Goal: Information Seeking & Learning: Learn about a topic

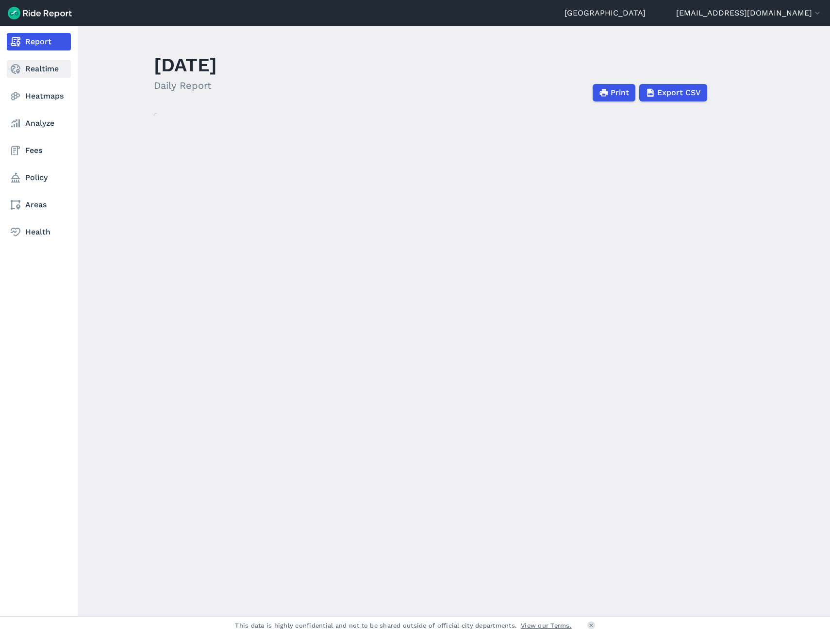
click at [28, 70] on link "Realtime" at bounding box center [39, 68] width 64 height 17
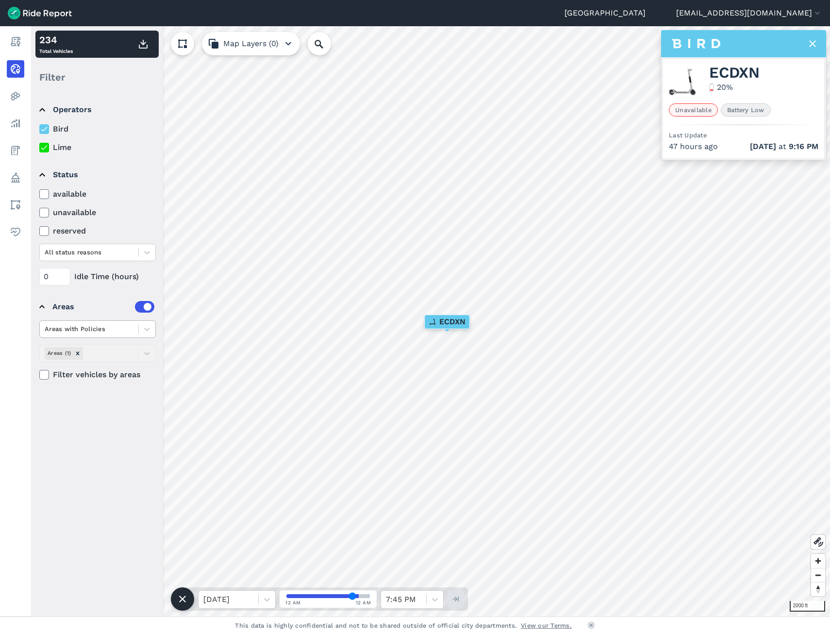
click at [86, 325] on div at bounding box center [89, 328] width 89 height 11
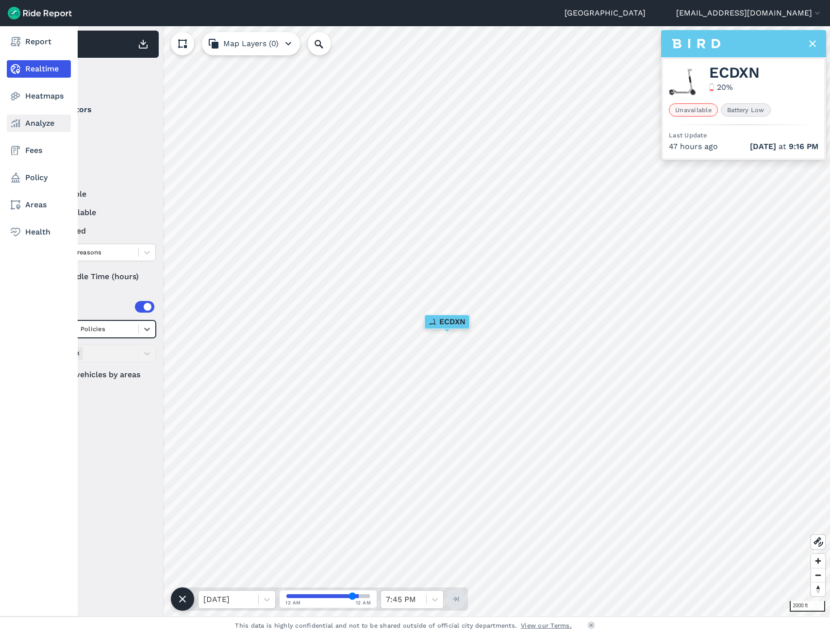
click at [25, 127] on link "Analyze" at bounding box center [39, 123] width 64 height 17
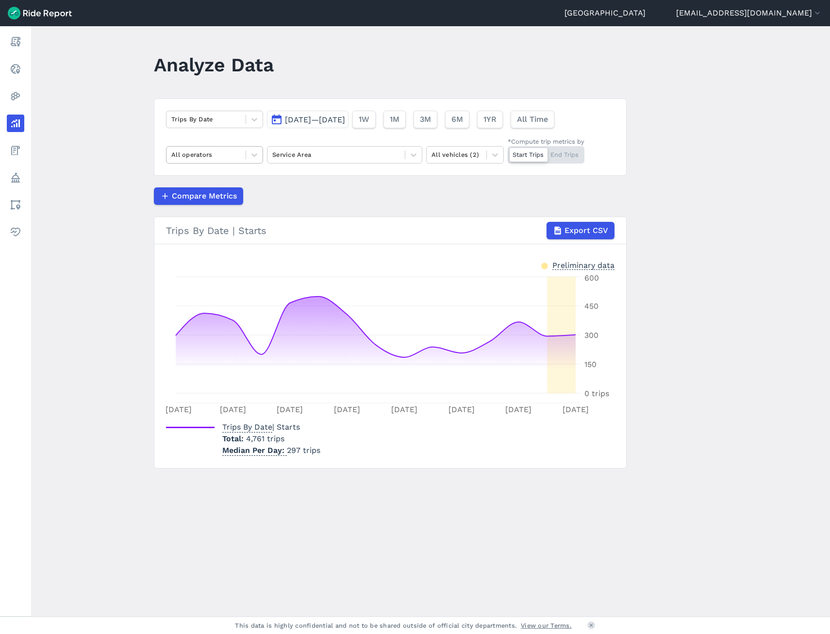
click at [183, 151] on div at bounding box center [205, 154] width 69 height 11
click at [463, 161] on div "All vehicles (2)" at bounding box center [456, 154] width 60 height 15
click at [472, 181] on div "E-Bikes" at bounding box center [465, 177] width 78 height 17
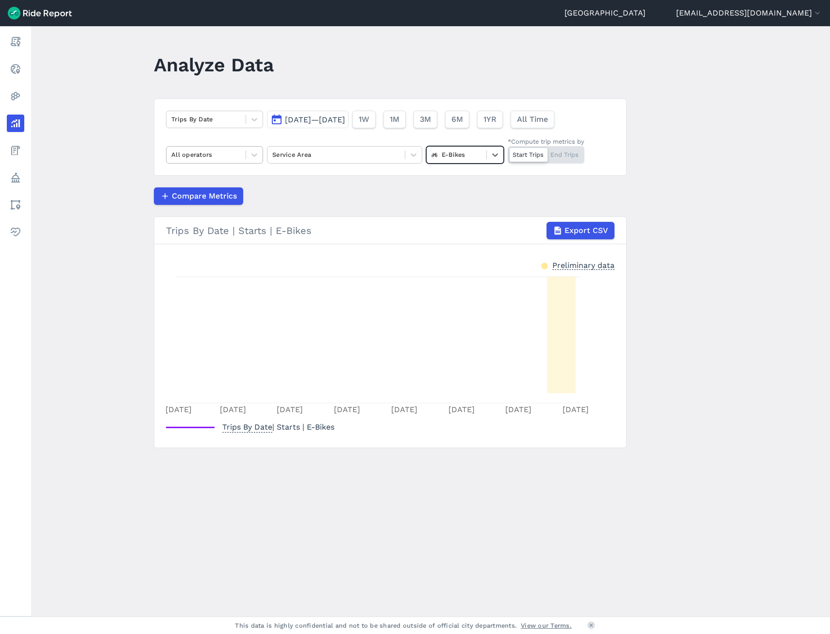
click at [225, 155] on div at bounding box center [205, 154] width 69 height 11
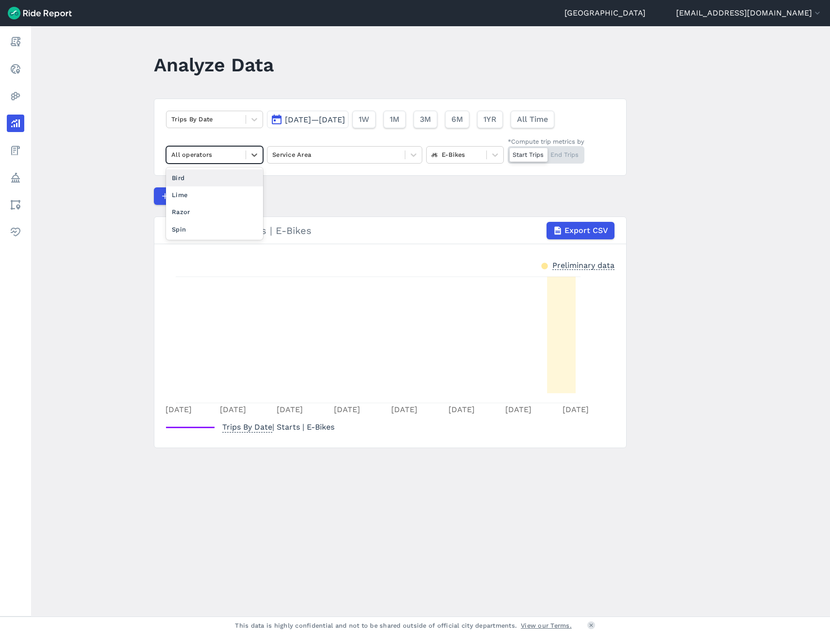
click at [536, 256] on section "Trips By Date | Starts | E-Bikes Export CSV Preliminary data [DATE] Aug [DATE] …" at bounding box center [390, 331] width 473 height 231
click at [328, 122] on span "[DATE]—[DATE]" at bounding box center [315, 119] width 60 height 9
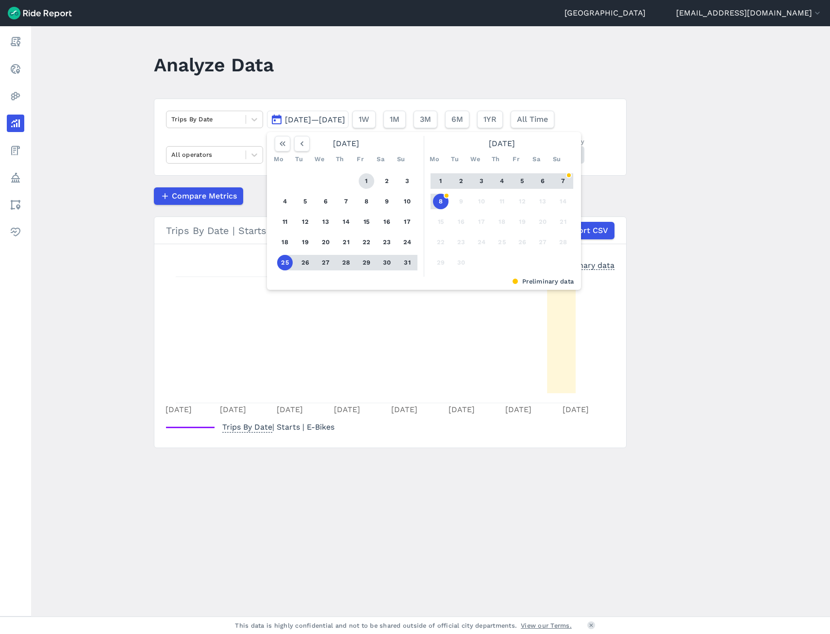
click at [366, 180] on button "1" at bounding box center [367, 181] width 16 height 16
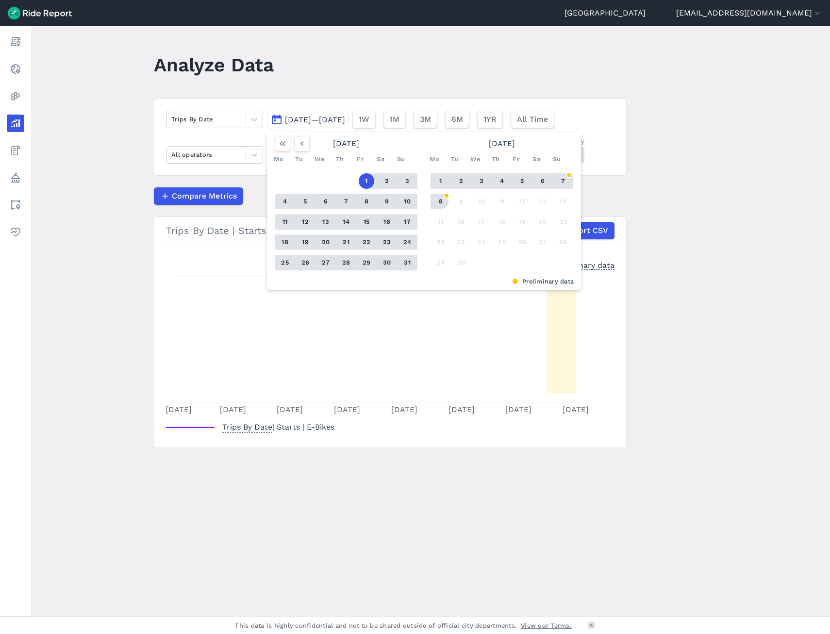
click at [440, 194] on button "8" at bounding box center [441, 202] width 16 height 16
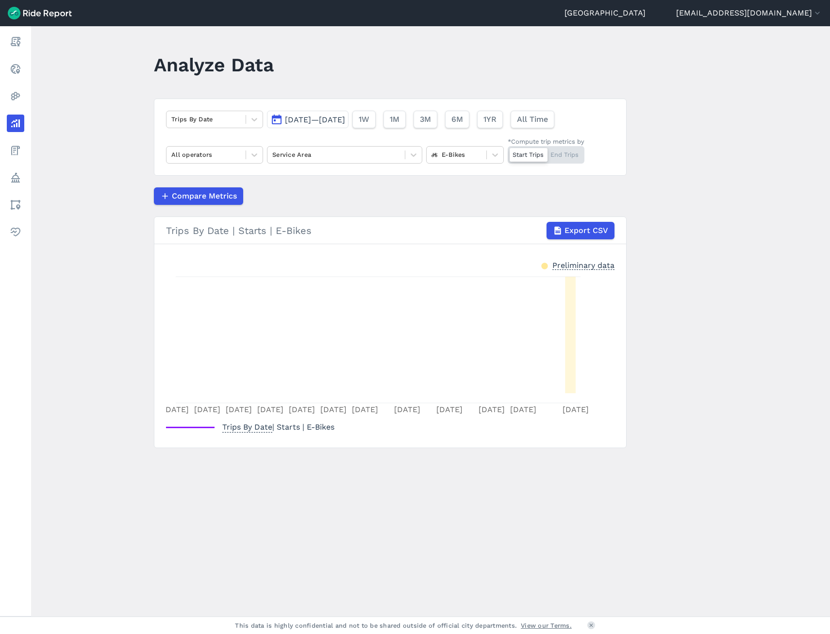
click at [345, 123] on span "[DATE]—[DATE]" at bounding box center [315, 119] width 60 height 9
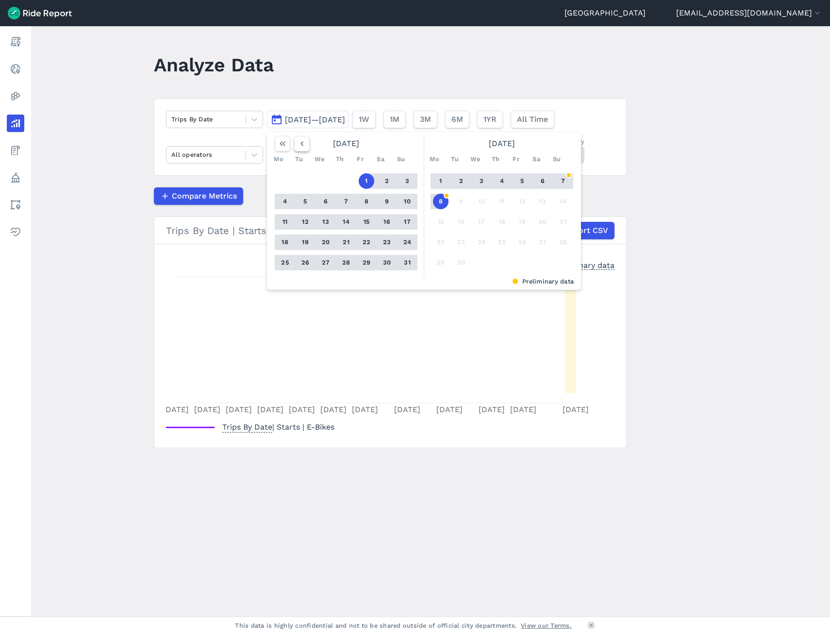
click at [297, 142] on icon "button" at bounding box center [302, 144] width 10 height 10
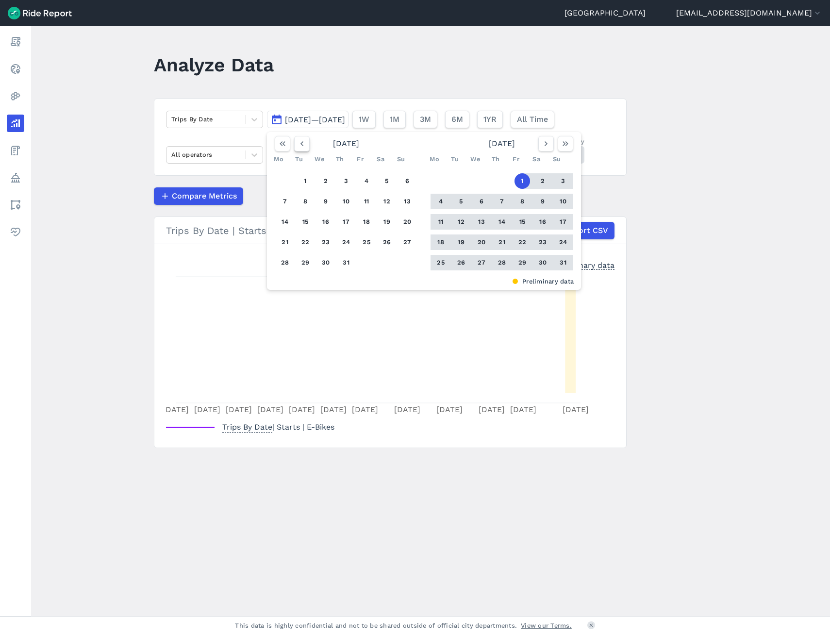
click at [297, 142] on icon "button" at bounding box center [302, 144] width 10 height 10
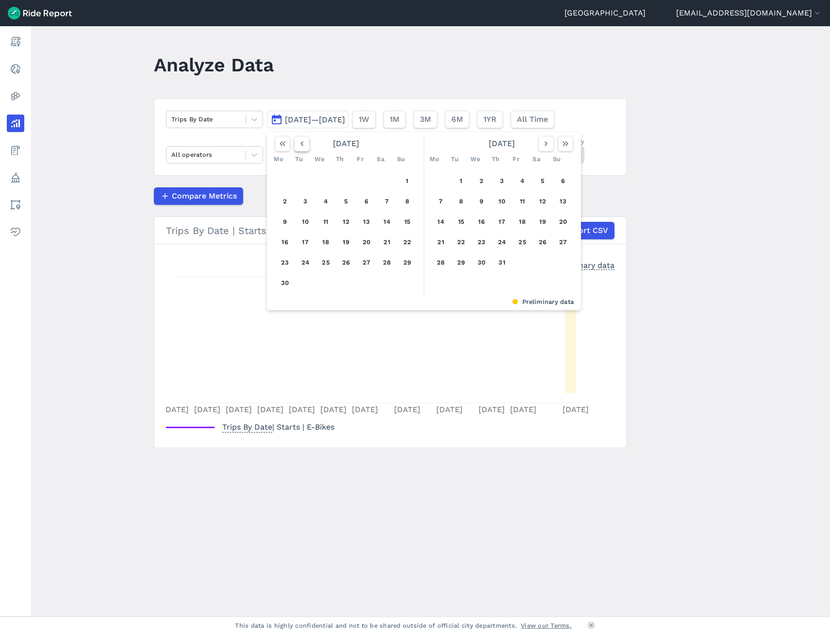
click at [297, 142] on icon "button" at bounding box center [302, 144] width 10 height 10
click at [386, 178] on button "1" at bounding box center [387, 181] width 16 height 16
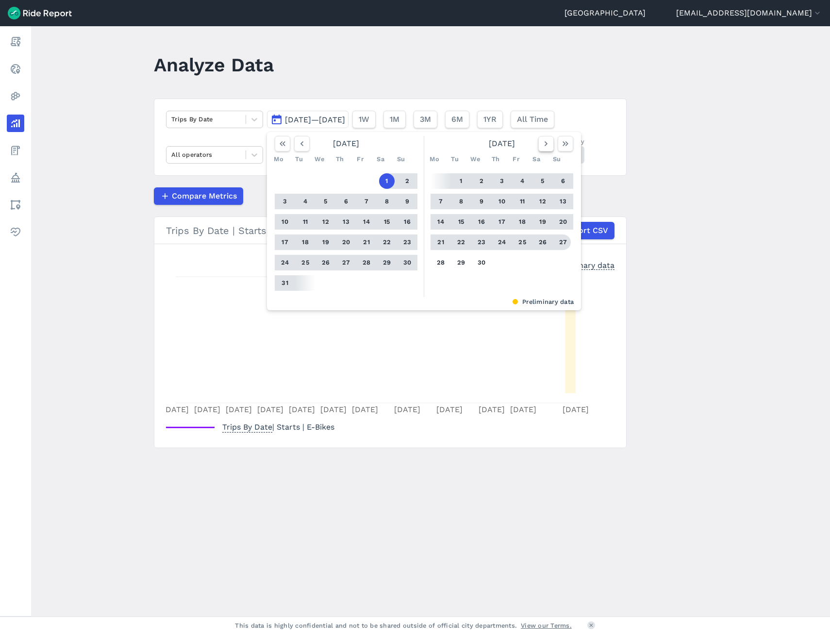
click at [546, 139] on icon "button" at bounding box center [546, 144] width 10 height 10
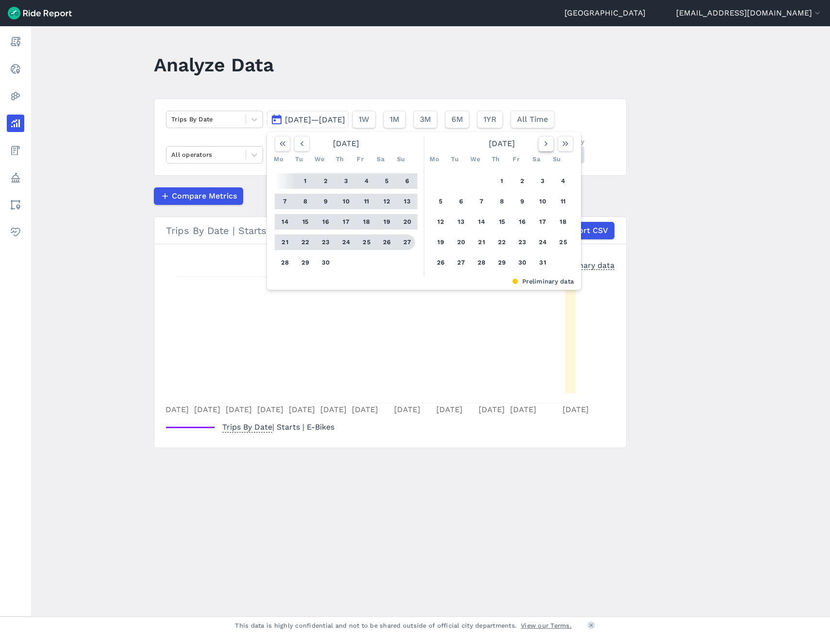
click at [546, 139] on icon "button" at bounding box center [546, 144] width 10 height 10
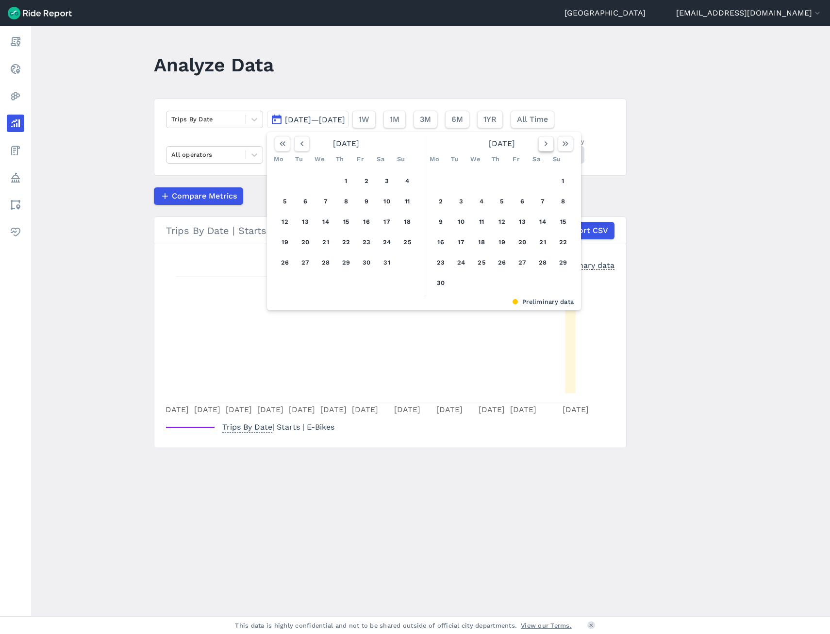
click at [546, 139] on icon "button" at bounding box center [546, 144] width 10 height 10
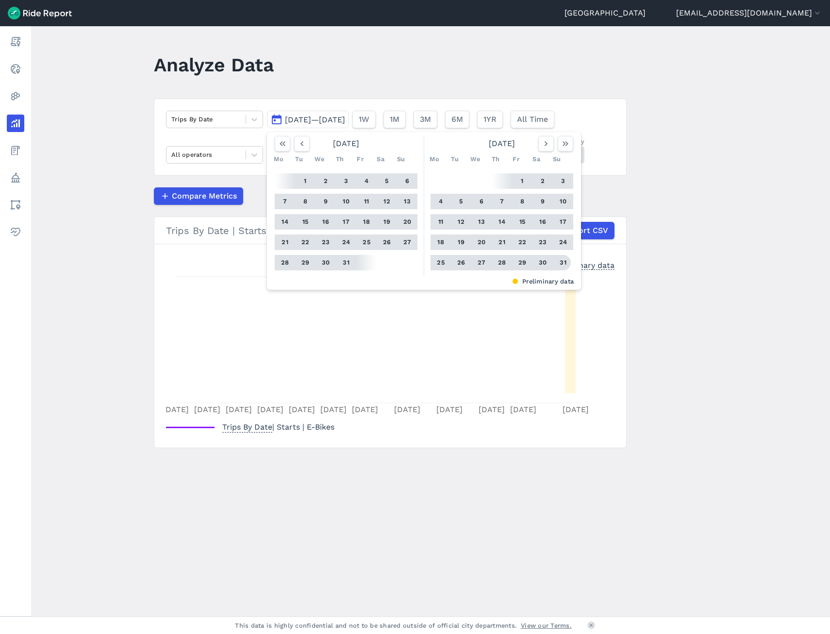
click at [561, 257] on button "31" at bounding box center [563, 263] width 16 height 16
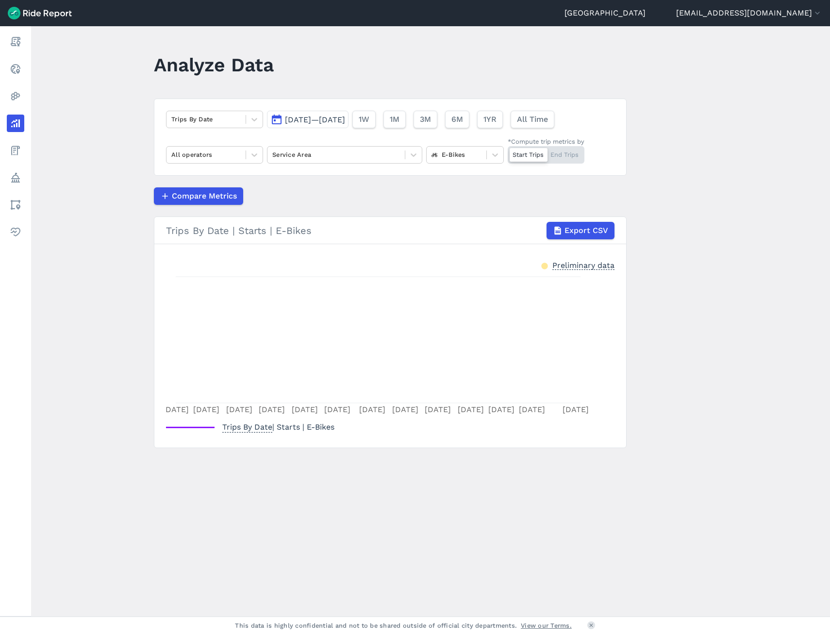
click at [347, 127] on button "[DATE]—[DATE]" at bounding box center [308, 119] width 82 height 17
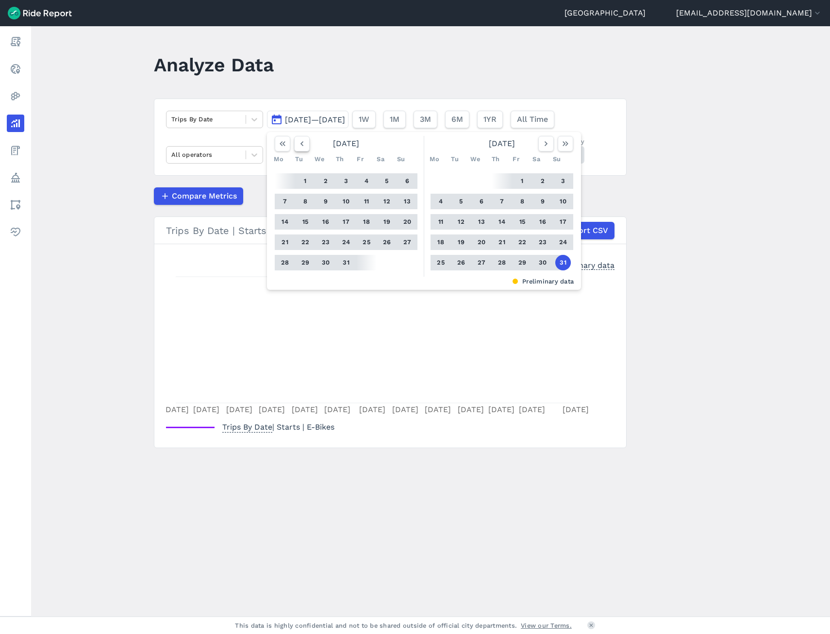
click at [300, 141] on icon "button" at bounding box center [302, 144] width 10 height 10
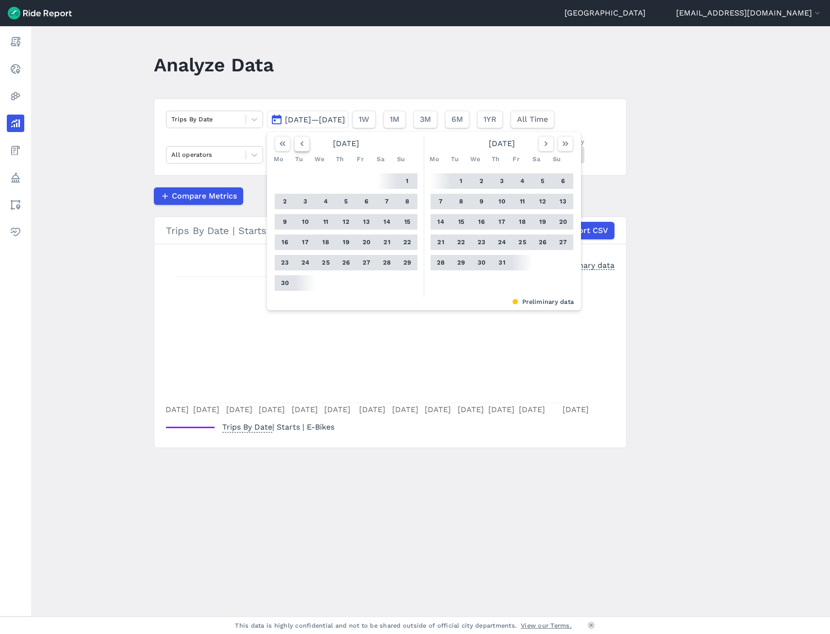
click at [300, 141] on icon "button" at bounding box center [302, 144] width 10 height 10
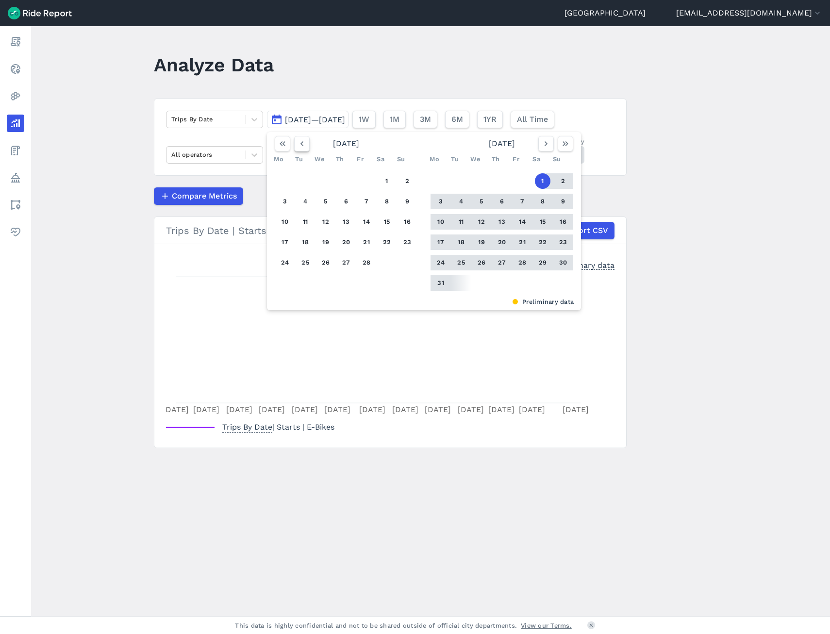
click at [300, 141] on icon "button" at bounding box center [302, 144] width 10 height 10
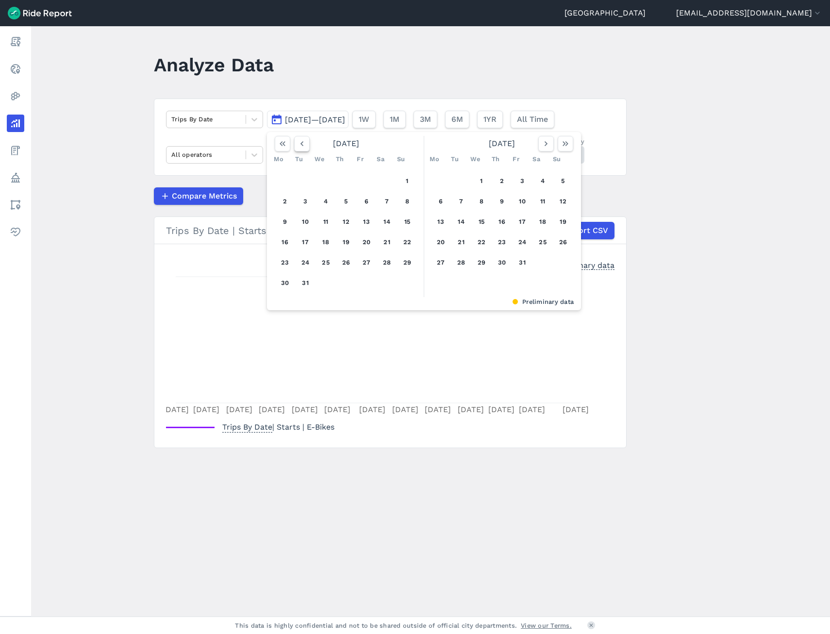
click at [300, 141] on icon "button" at bounding box center [302, 144] width 10 height 10
click at [304, 142] on icon "button" at bounding box center [302, 144] width 10 height 10
click at [363, 176] on div "1 2 3 4 5 6 7 8 9 10 11 12 13 14 15 16 17 18 19 20 21 22 23 24 25 26 27 28 29 3…" at bounding box center [346, 222] width 150 height 110
click at [310, 176] on button "1" at bounding box center [305, 181] width 16 height 16
click at [546, 146] on icon "button" at bounding box center [546, 144] width 10 height 10
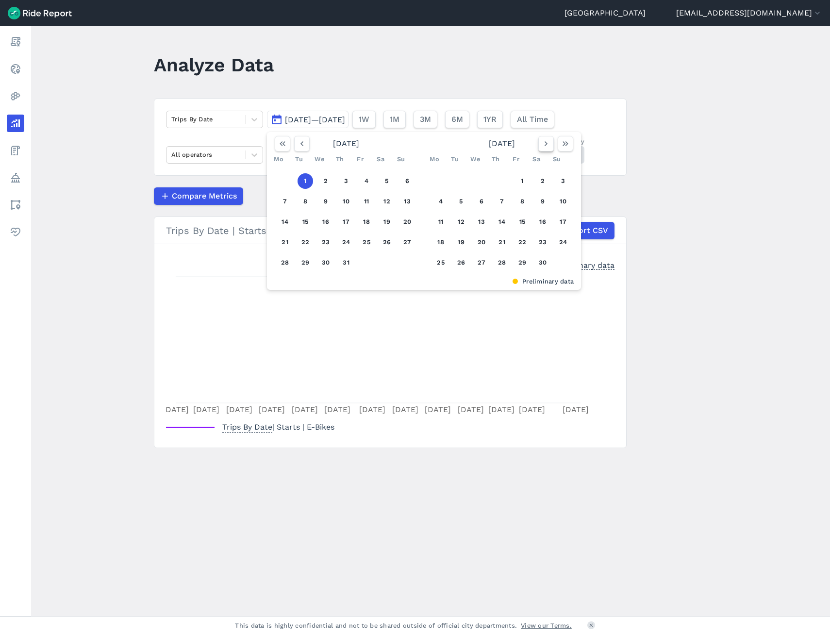
click at [546, 146] on icon "button" at bounding box center [546, 144] width 10 height 10
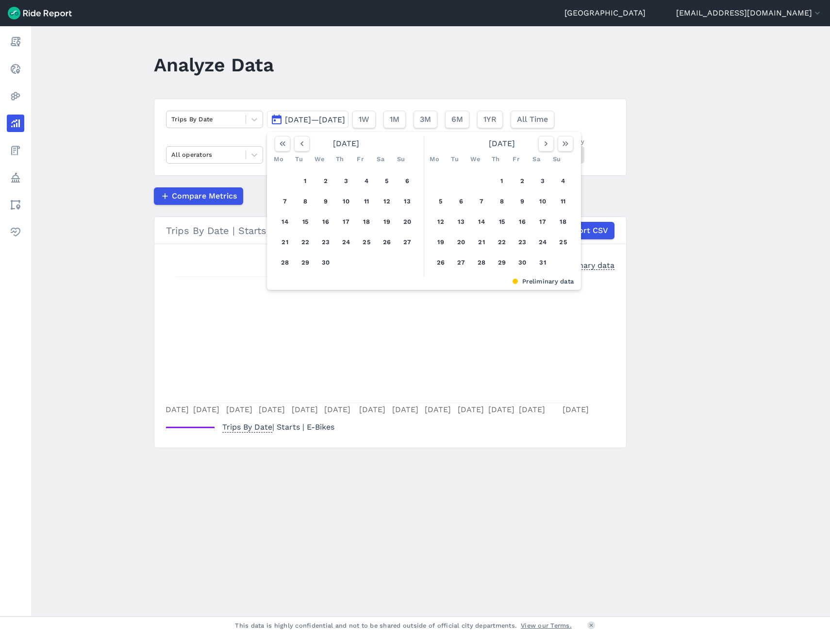
click at [634, 185] on main "Analyze Data Trips By Date [DATE]—[DATE] [DATE] Mo Tu We Th Fr Sa Su 1 2 3 4 5 …" at bounding box center [430, 321] width 799 height 590
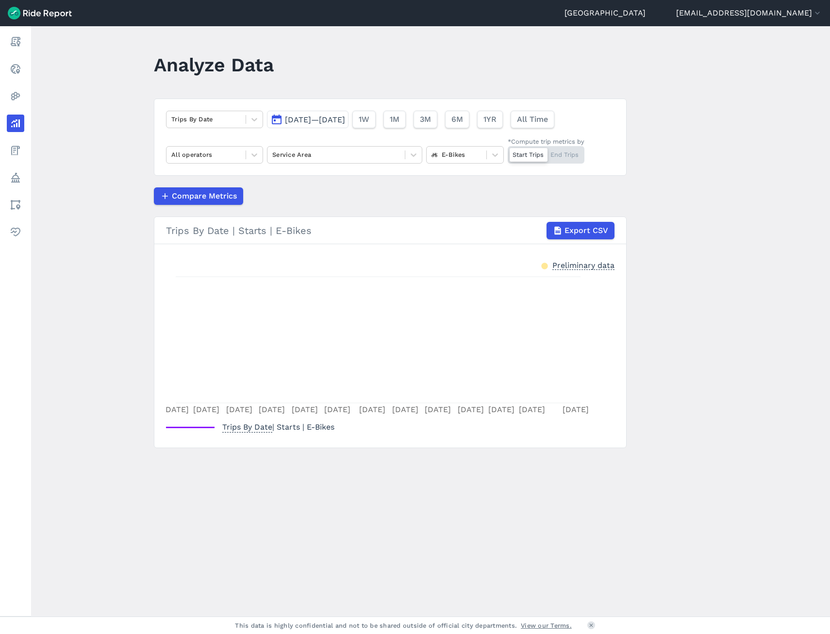
click at [326, 119] on span "[DATE]—[DATE]" at bounding box center [315, 119] width 60 height 9
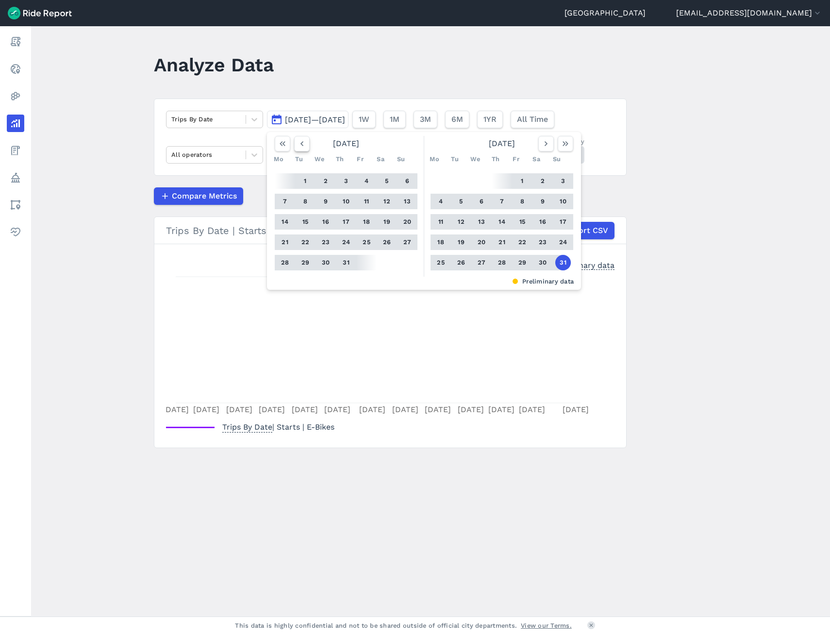
click at [299, 148] on button "button" at bounding box center [302, 144] width 16 height 16
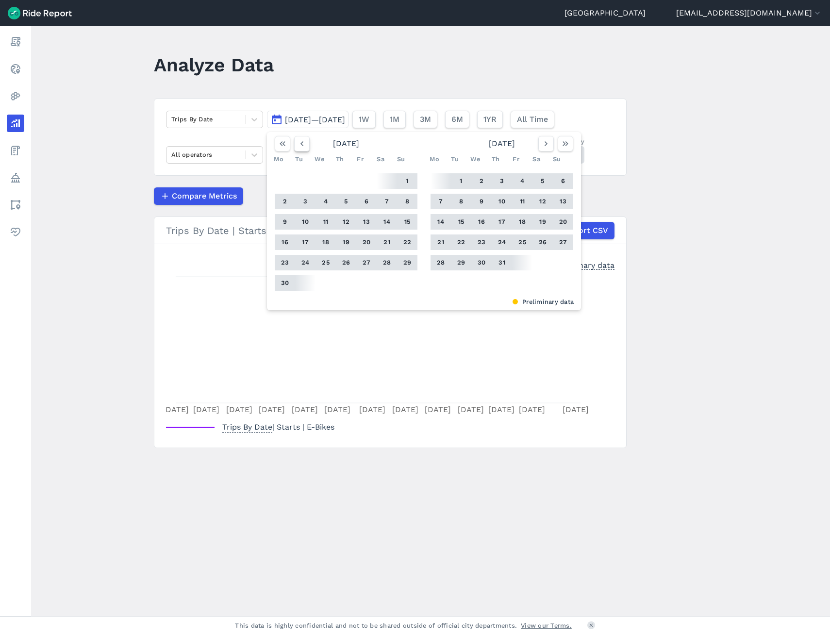
click at [299, 148] on button "button" at bounding box center [302, 144] width 16 height 16
click at [300, 122] on span "[DATE]—[DATE]" at bounding box center [315, 119] width 60 height 9
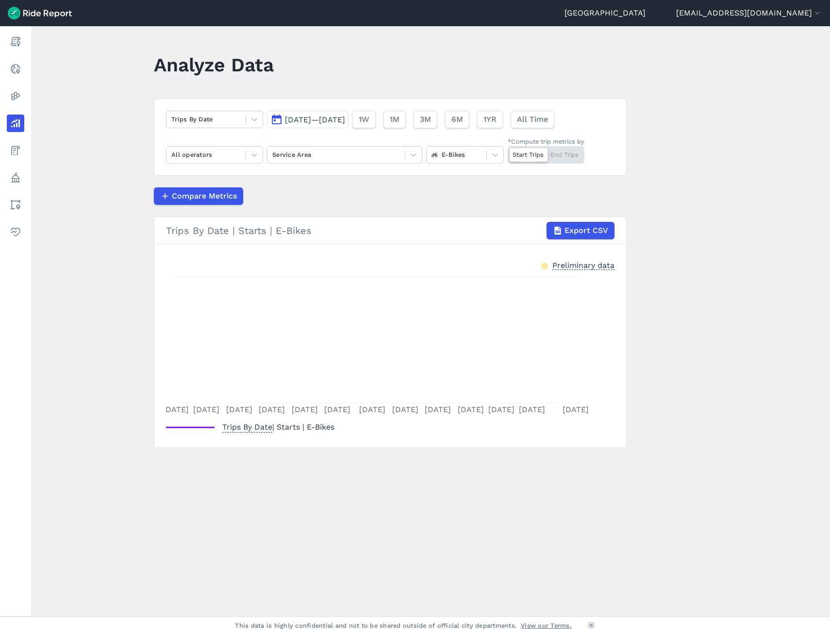
click at [302, 123] on span "[DATE]—[DATE]" at bounding box center [315, 119] width 60 height 9
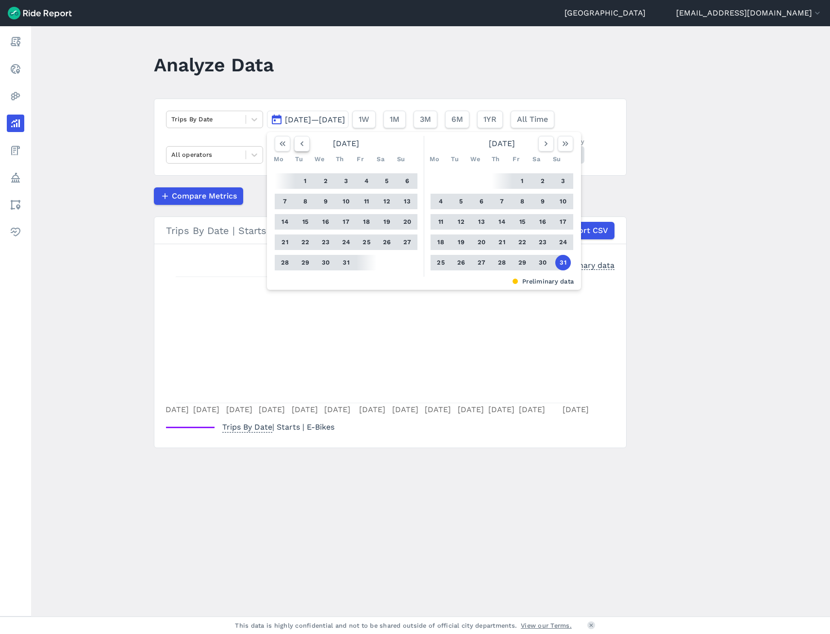
click at [301, 150] on button "button" at bounding box center [302, 144] width 16 height 16
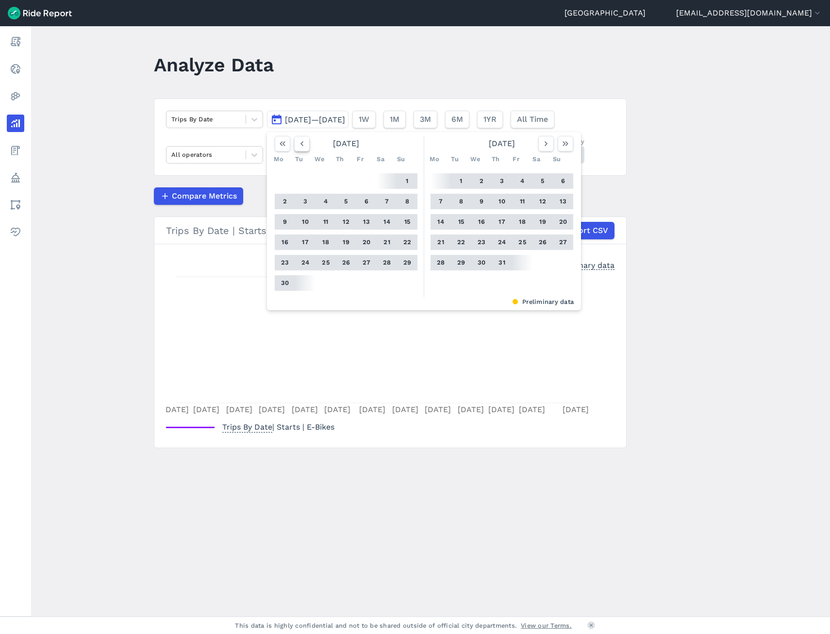
click at [301, 150] on button "button" at bounding box center [302, 144] width 16 height 16
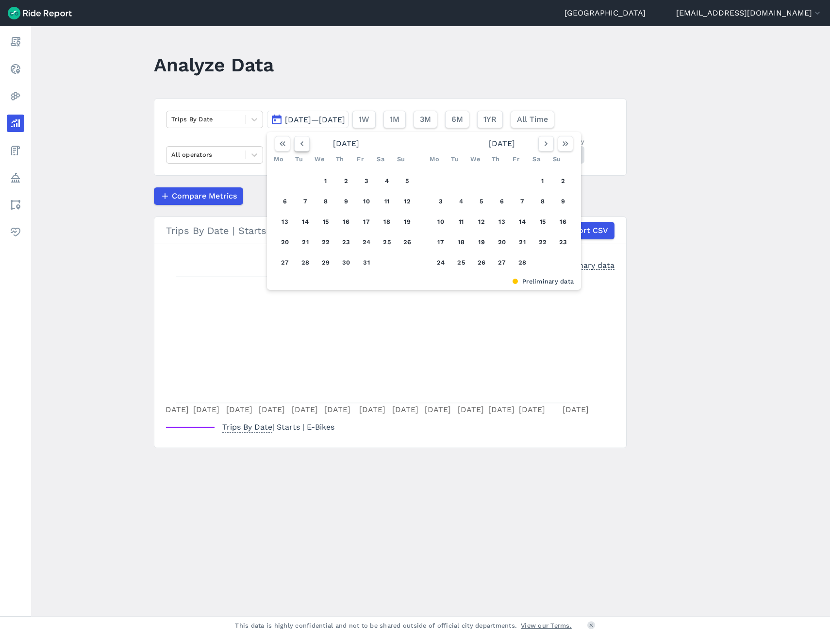
click at [301, 150] on button "button" at bounding box center [302, 144] width 16 height 16
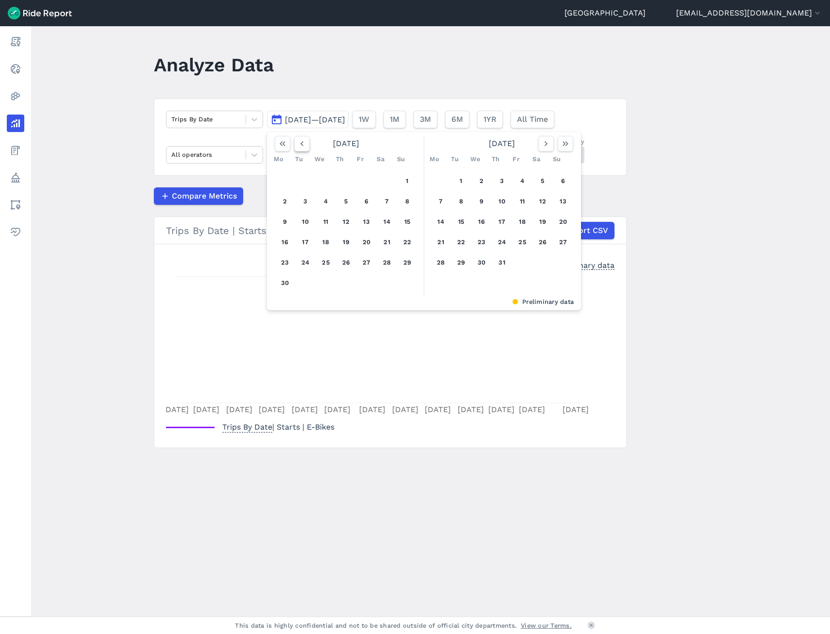
click at [301, 150] on button "button" at bounding box center [302, 144] width 16 height 16
click at [332, 184] on div "1 2 3 4 5 6 7 8 9 10 11 12 13 14 15 16 17 18 19 20 21 22 23 24 25 26 27 28 29 3…" at bounding box center [346, 222] width 150 height 110
click at [327, 182] on button "1" at bounding box center [326, 181] width 16 height 16
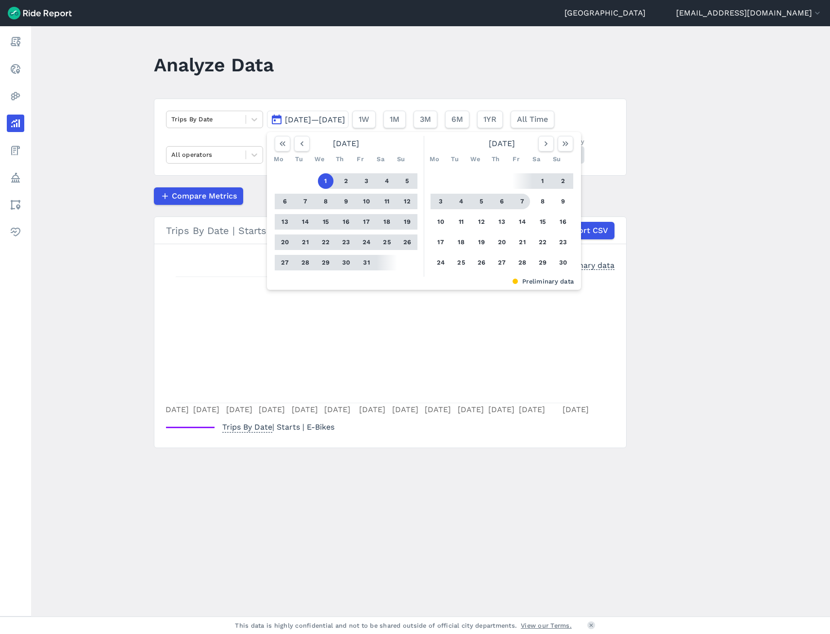
click at [657, 185] on main "Analyze Data Trips By Date [DATE]—[DATE] [DATE] Mo Tu We Th Fr Sa Su 1 2 3 4 5 …" at bounding box center [430, 321] width 799 height 590
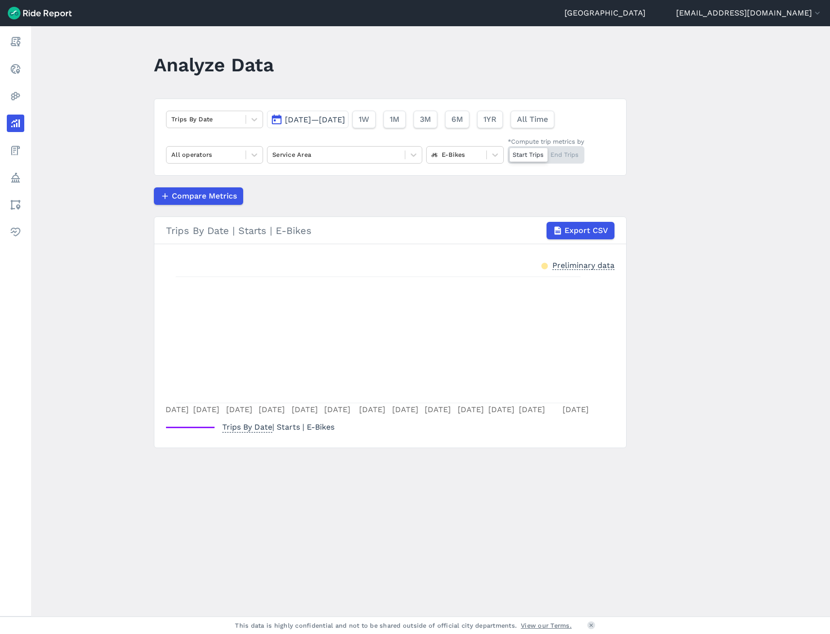
click at [321, 116] on span "[DATE]—[DATE]" at bounding box center [315, 119] width 60 height 9
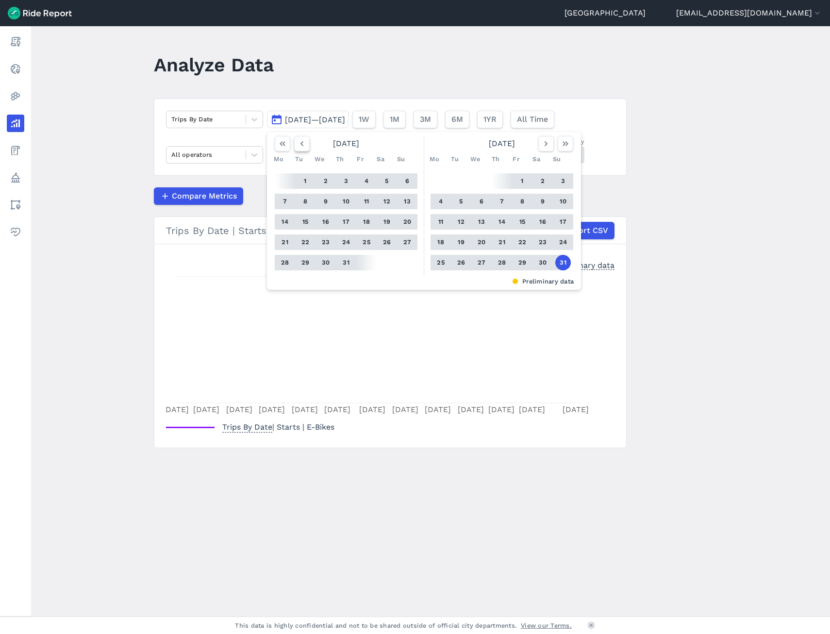
click at [298, 149] on button "button" at bounding box center [302, 144] width 16 height 16
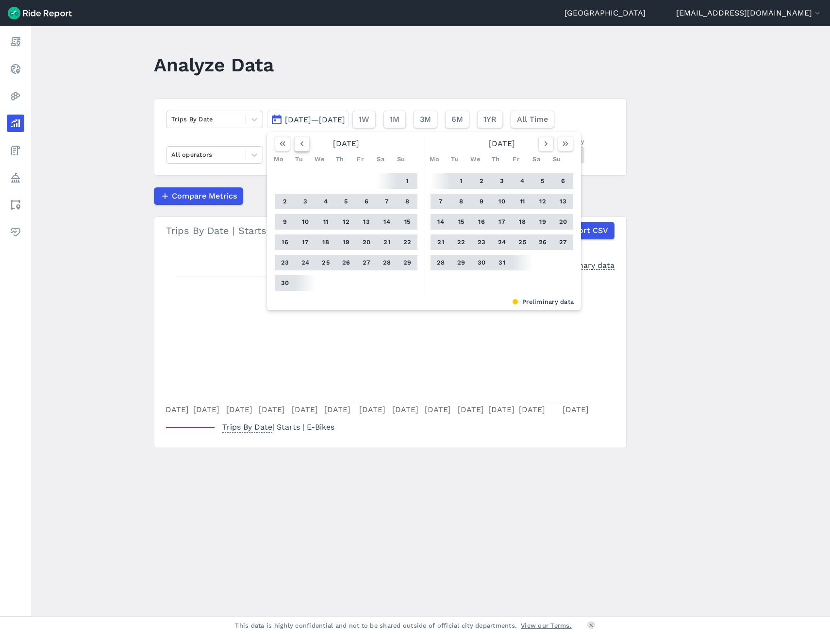
click at [298, 150] on button "button" at bounding box center [302, 144] width 16 height 16
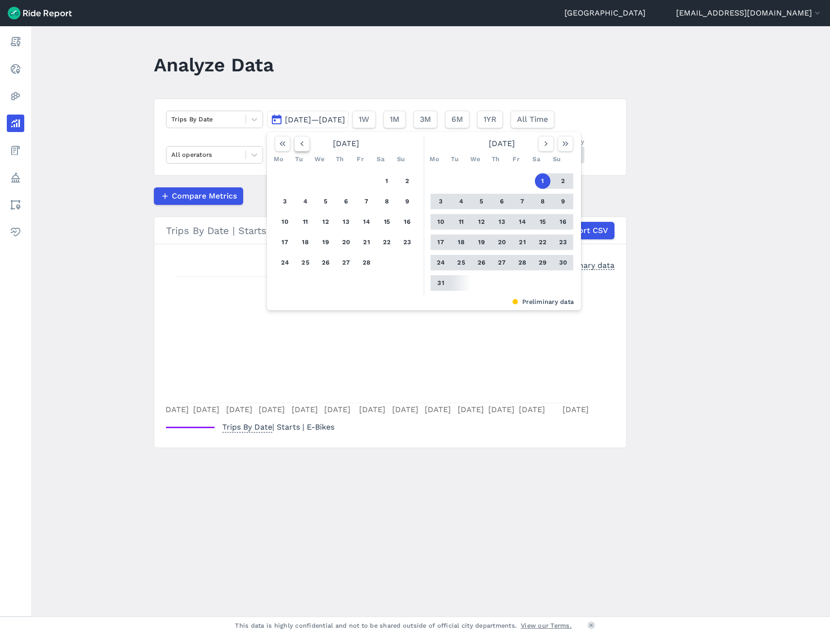
click at [298, 150] on button "button" at bounding box center [302, 144] width 16 height 16
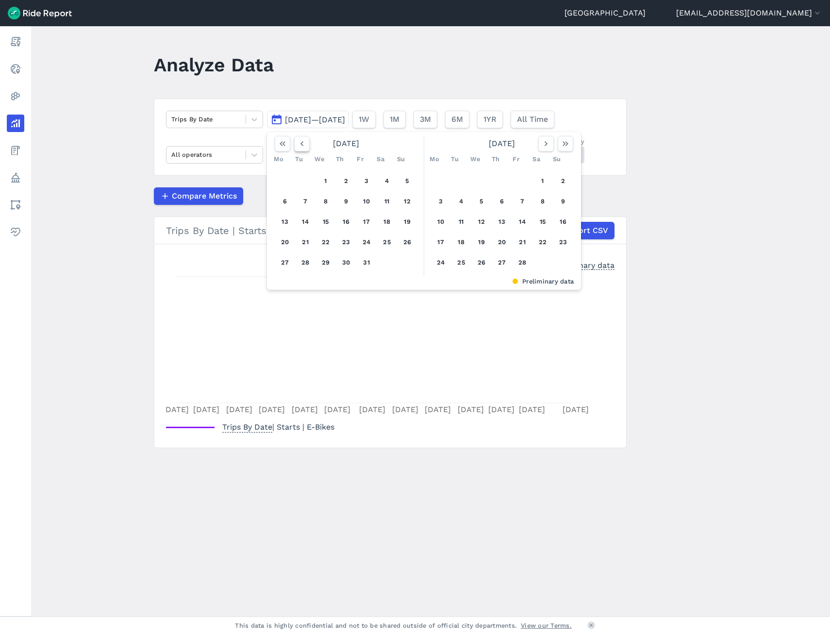
click at [298, 150] on button "button" at bounding box center [302, 144] width 16 height 16
click at [298, 149] on button "button" at bounding box center [302, 144] width 16 height 16
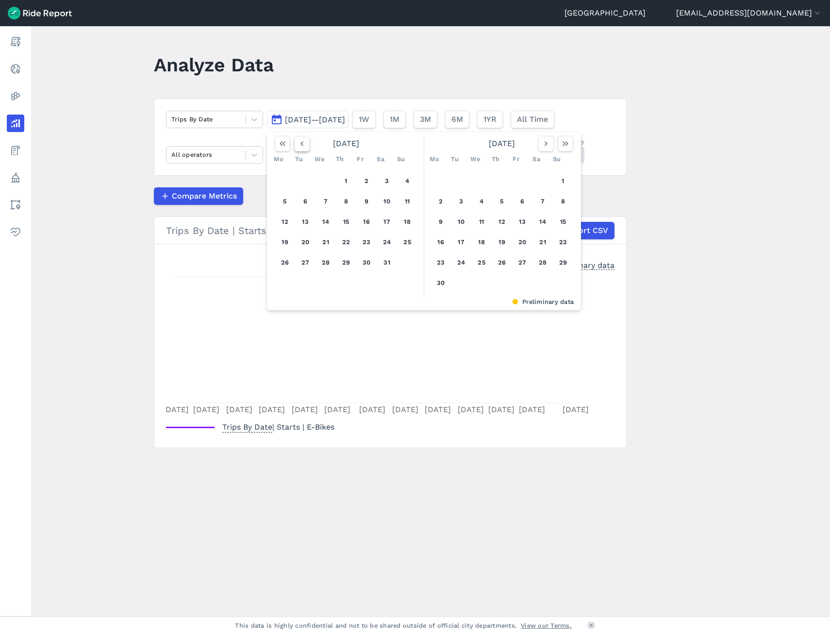
click at [298, 149] on button "button" at bounding box center [302, 144] width 16 height 16
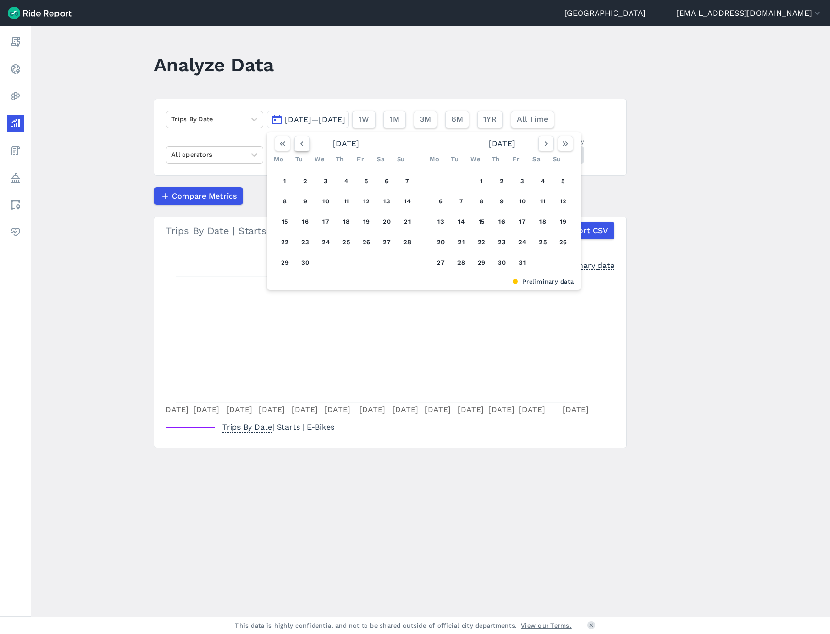
click at [298, 149] on button "button" at bounding box center [302, 144] width 16 height 16
drag, startPoint x: 292, startPoint y: 178, endPoint x: 284, endPoint y: 179, distance: 7.8
click at [284, 179] on div "1 2 3 4 5 6 7 8 9 10 11 12 13 14 15 16 17 18 19 20 21 22 23 24 25 26 27 28 29 3…" at bounding box center [346, 222] width 150 height 110
click at [284, 179] on button "1" at bounding box center [285, 181] width 16 height 16
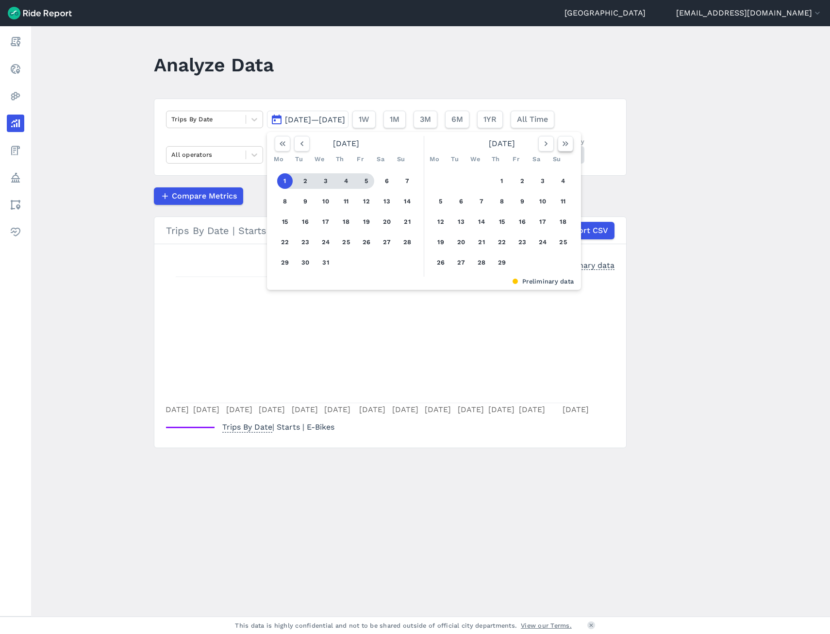
drag, startPoint x: 563, startPoint y: 143, endPoint x: 557, endPoint y: 153, distance: 12.4
click at [564, 143] on icon "button" at bounding box center [565, 144] width 10 height 10
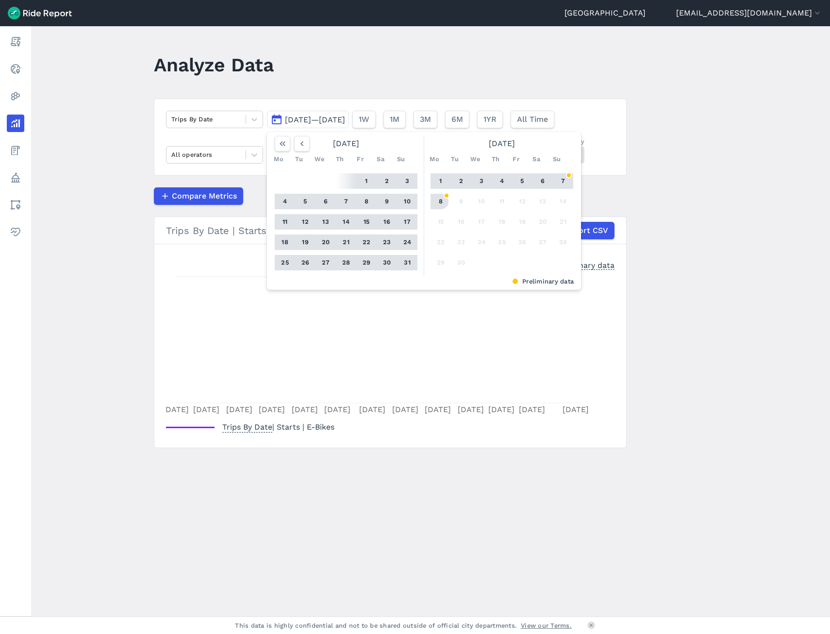
click at [433, 196] on button "8" at bounding box center [441, 202] width 16 height 16
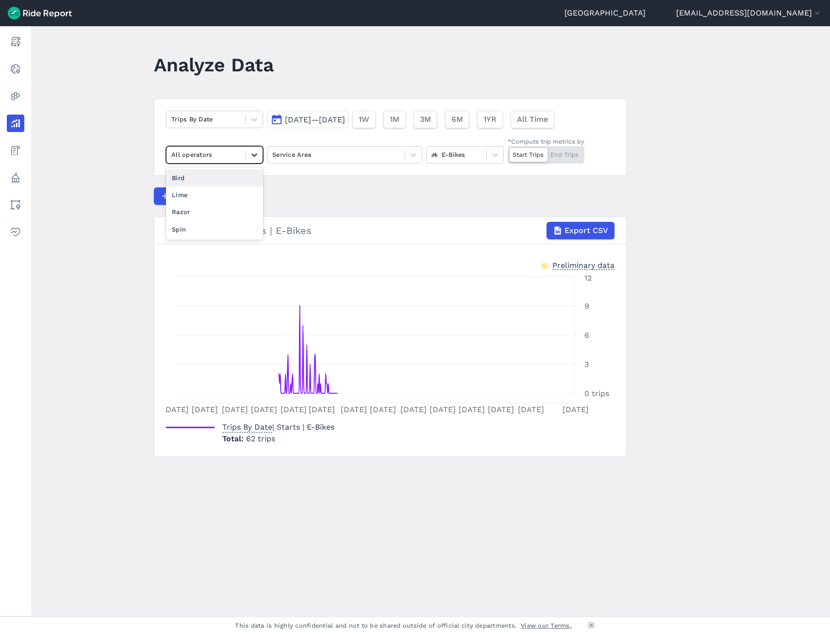
click at [253, 152] on icon at bounding box center [254, 155] width 10 height 10
click at [105, 207] on main "Analyze Data Trips By Date [DATE]—[DATE] 1W 1M 3M 6M 1YR All Time All operators…" at bounding box center [430, 321] width 799 height 590
click at [52, 262] on main "Analyze Data Trips By Date [DATE]—[DATE] 1W 1M 3M 6M 1YR All Time All operators…" at bounding box center [430, 321] width 799 height 590
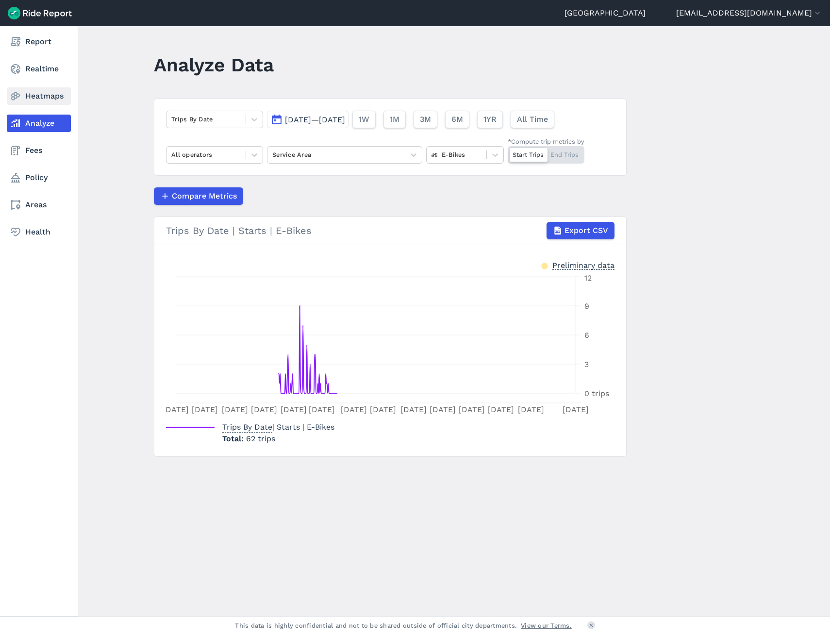
click at [40, 102] on link "Heatmaps" at bounding box center [39, 95] width 64 height 17
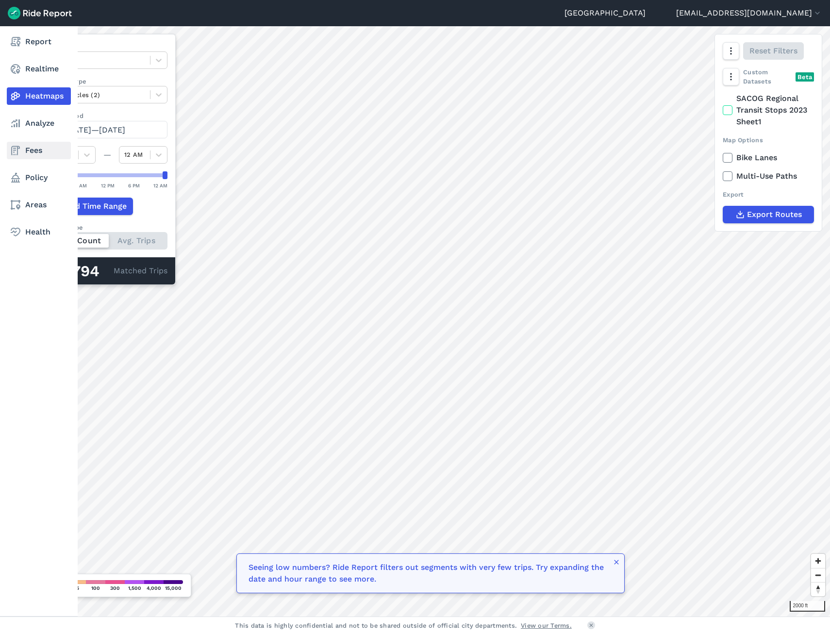
click at [36, 153] on link "Fees" at bounding box center [39, 150] width 64 height 17
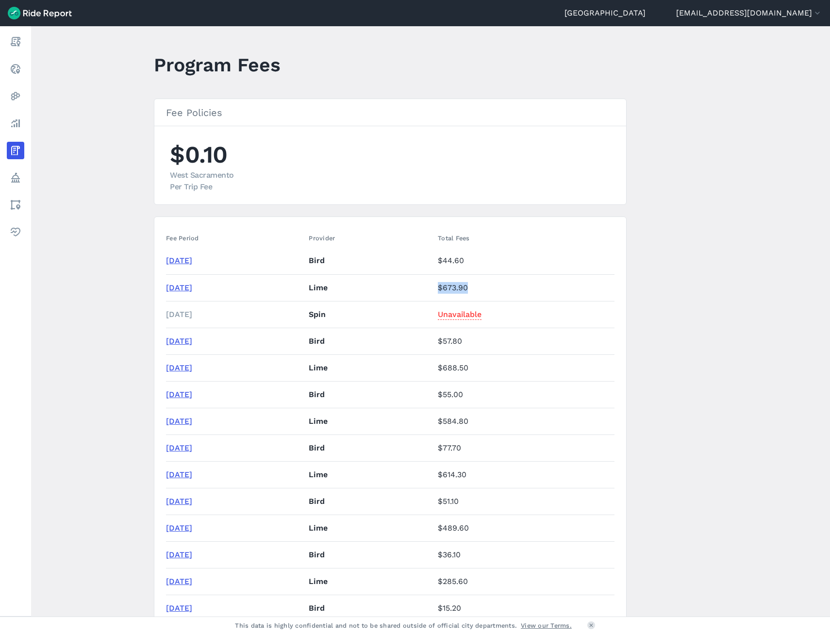
drag, startPoint x: 469, startPoint y: 286, endPoint x: 514, endPoint y: 298, distance: 46.7
click at [514, 298] on tr "[DATE] Lime $673.90" at bounding box center [390, 287] width 448 height 27
click at [711, 566] on main "Program Fees Fee Policies $0.10 West [GEOGRAPHIC_DATA] Per Trip Fee Fee Period …" at bounding box center [430, 321] width 799 height 590
